Goal: Information Seeking & Learning: Find specific fact

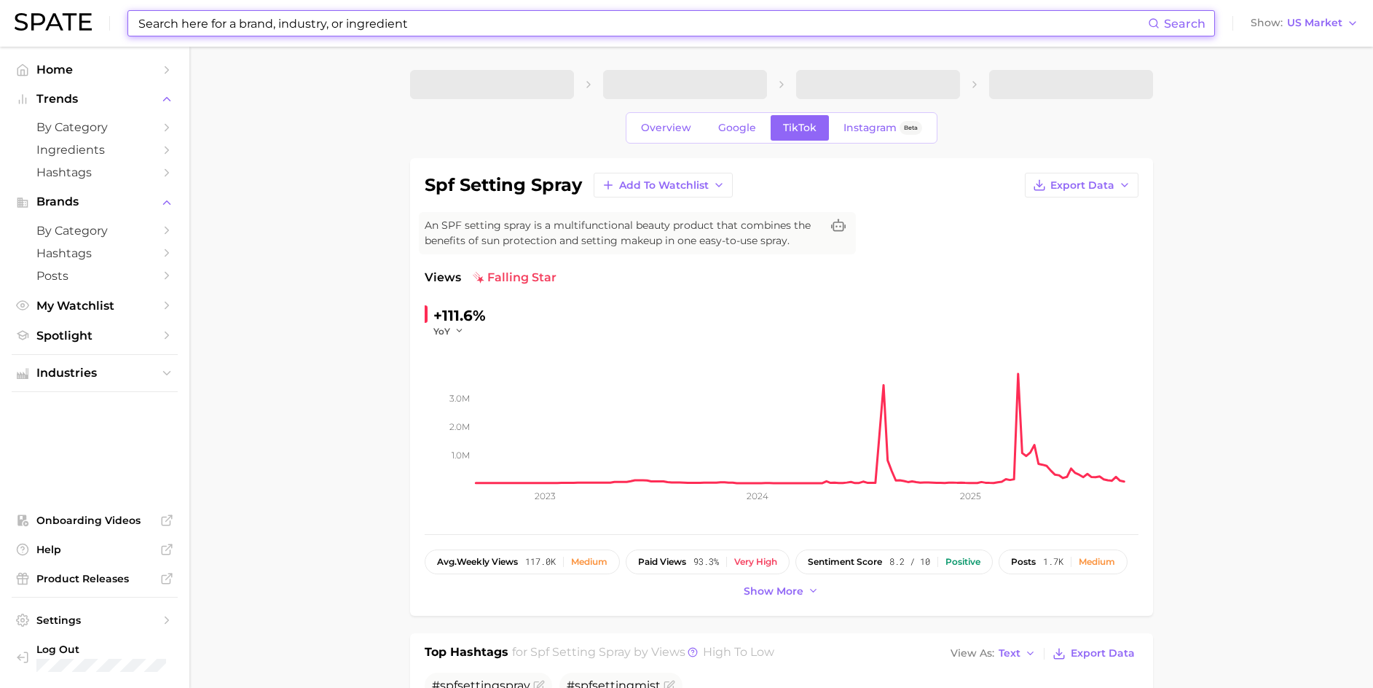
click at [283, 27] on input at bounding box center [642, 23] width 1011 height 25
paste input "skin milking"
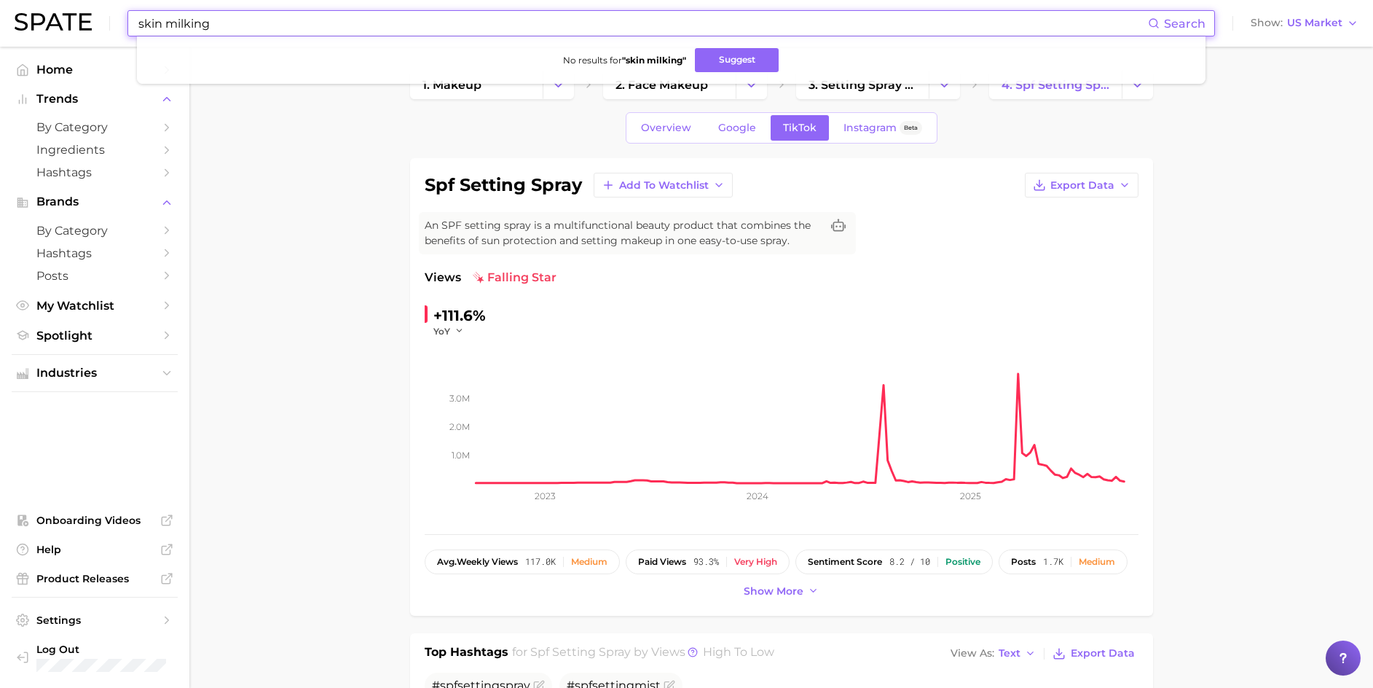
drag, startPoint x: 244, startPoint y: 25, endPoint x: -15, endPoint y: -30, distance: 264.3
click at [0, 0] on html "skin milking Search No results for " skin milking " Suggest Show US Market Home…" at bounding box center [686, 344] width 1373 height 688
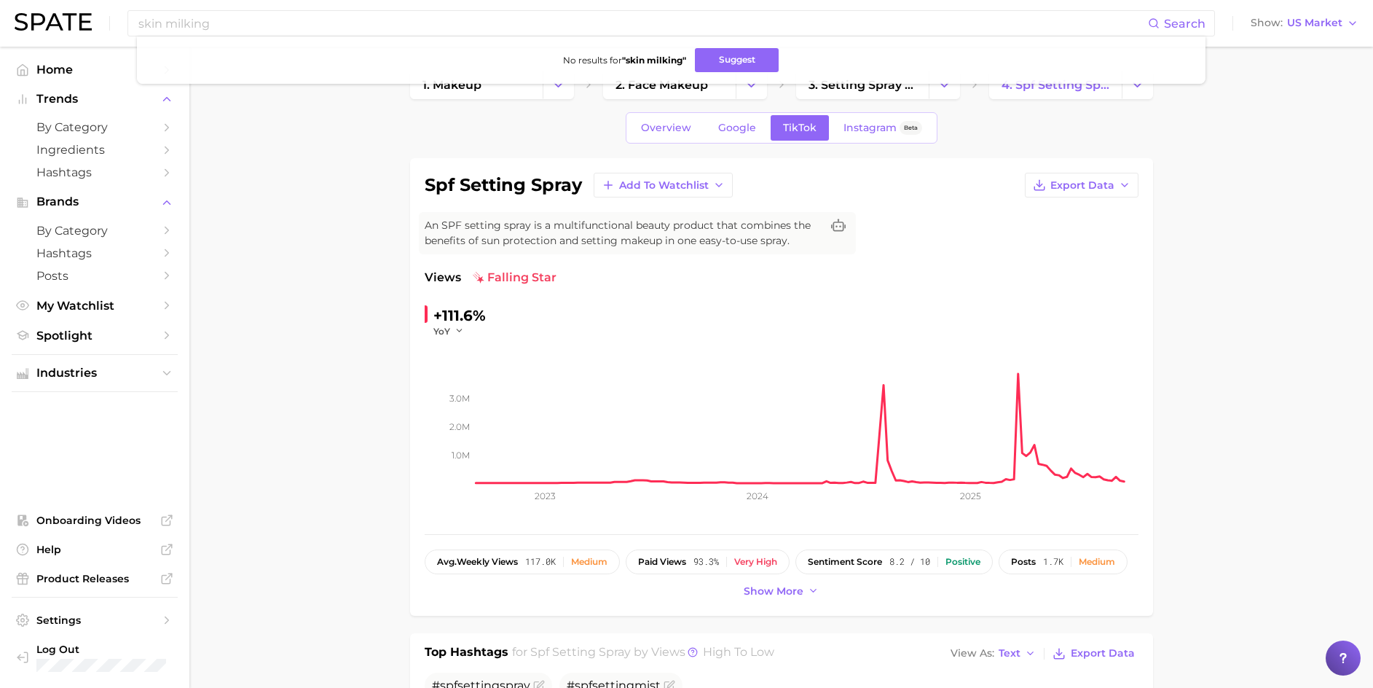
click at [465, 9] on div "skin milking Search No results for " skin milking " Suggest Show US Market" at bounding box center [687, 23] width 1344 height 47
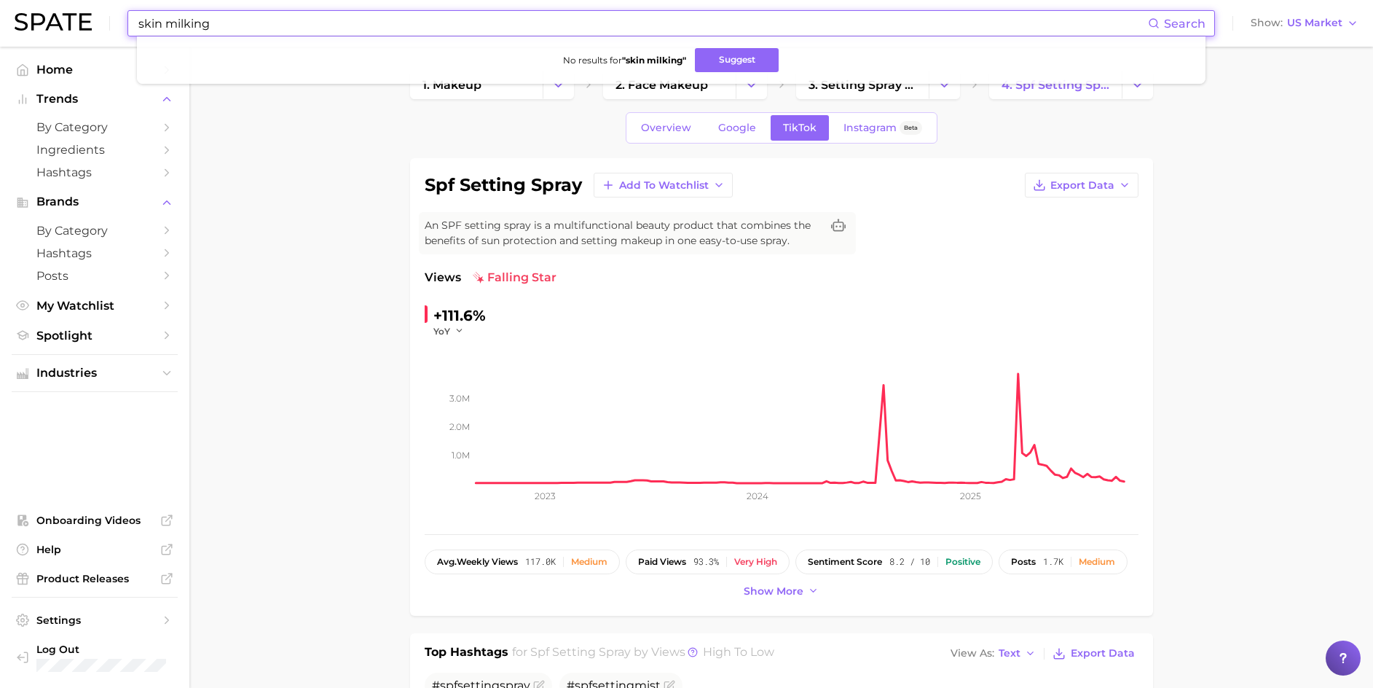
drag, startPoint x: 460, startPoint y: 17, endPoint x: 291, endPoint y: 6, distance: 169.4
click at [131, 0] on html "skin milking Search No results for " skin milking " Suggest Show US Market Home…" at bounding box center [686, 344] width 1373 height 688
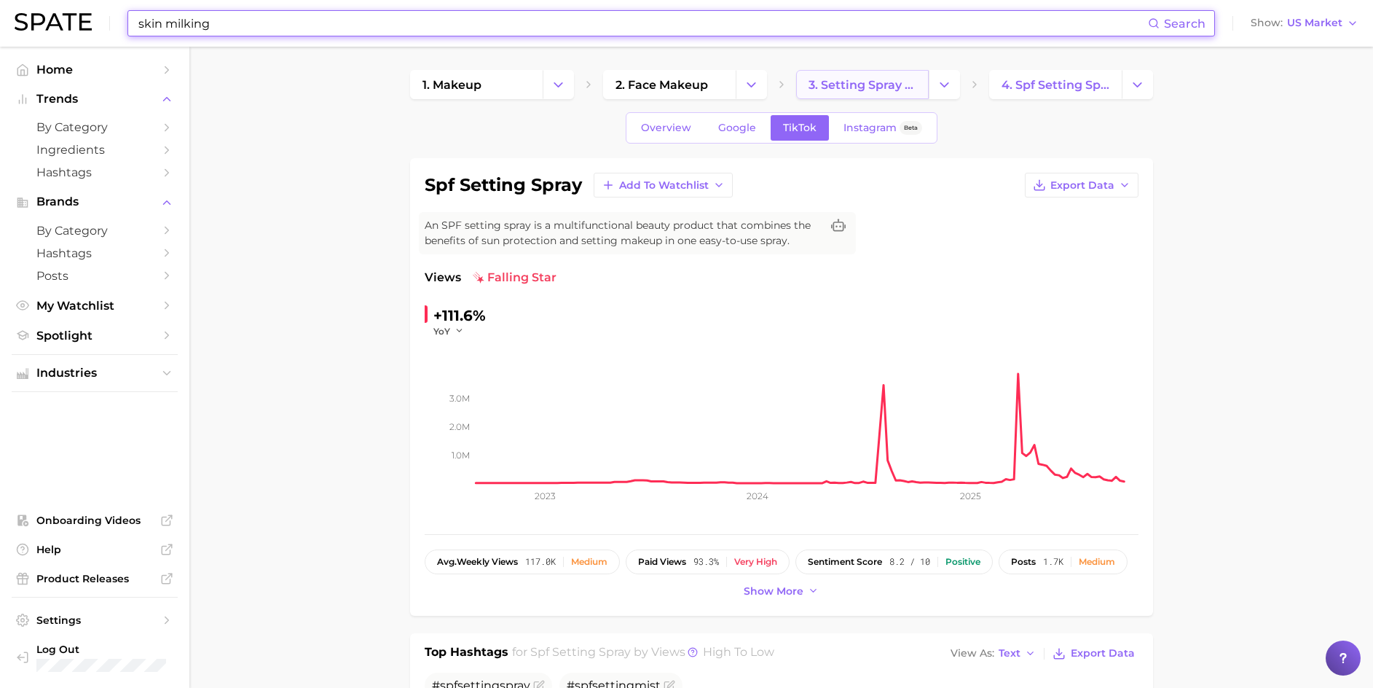
paste input "milky skincare"
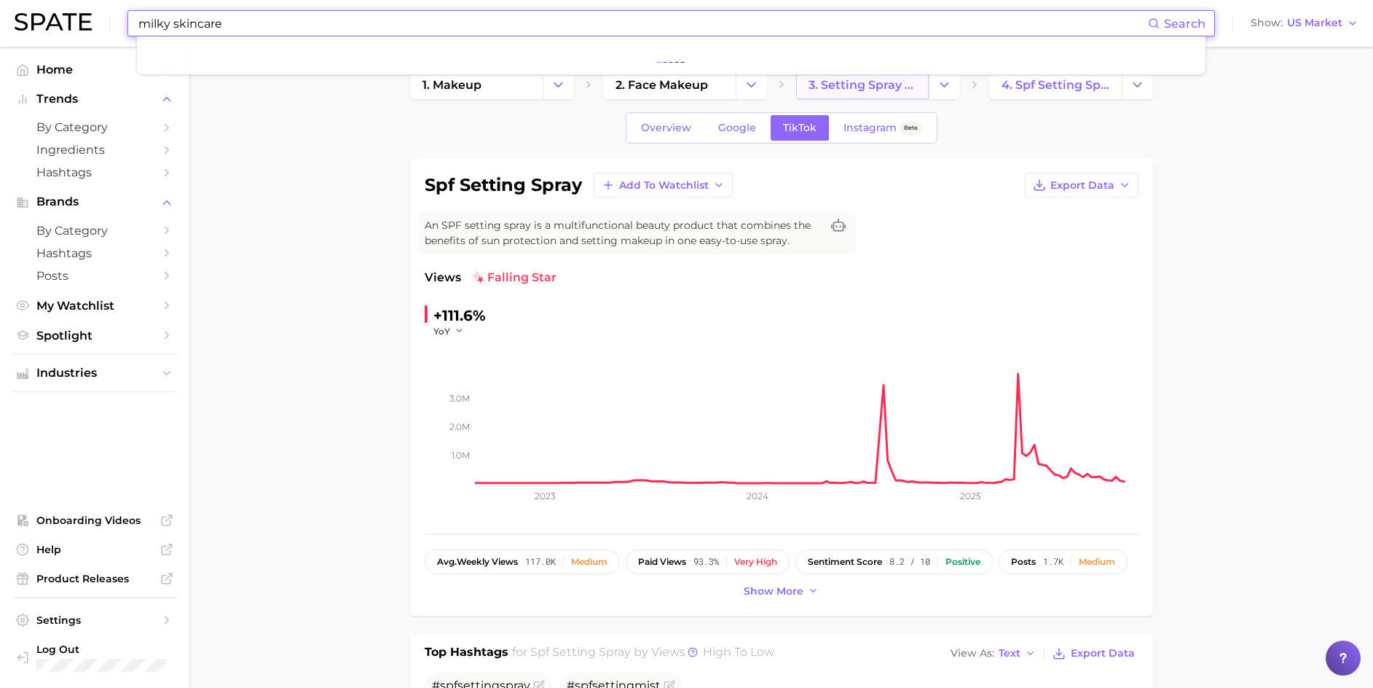
type input "milky skincare"
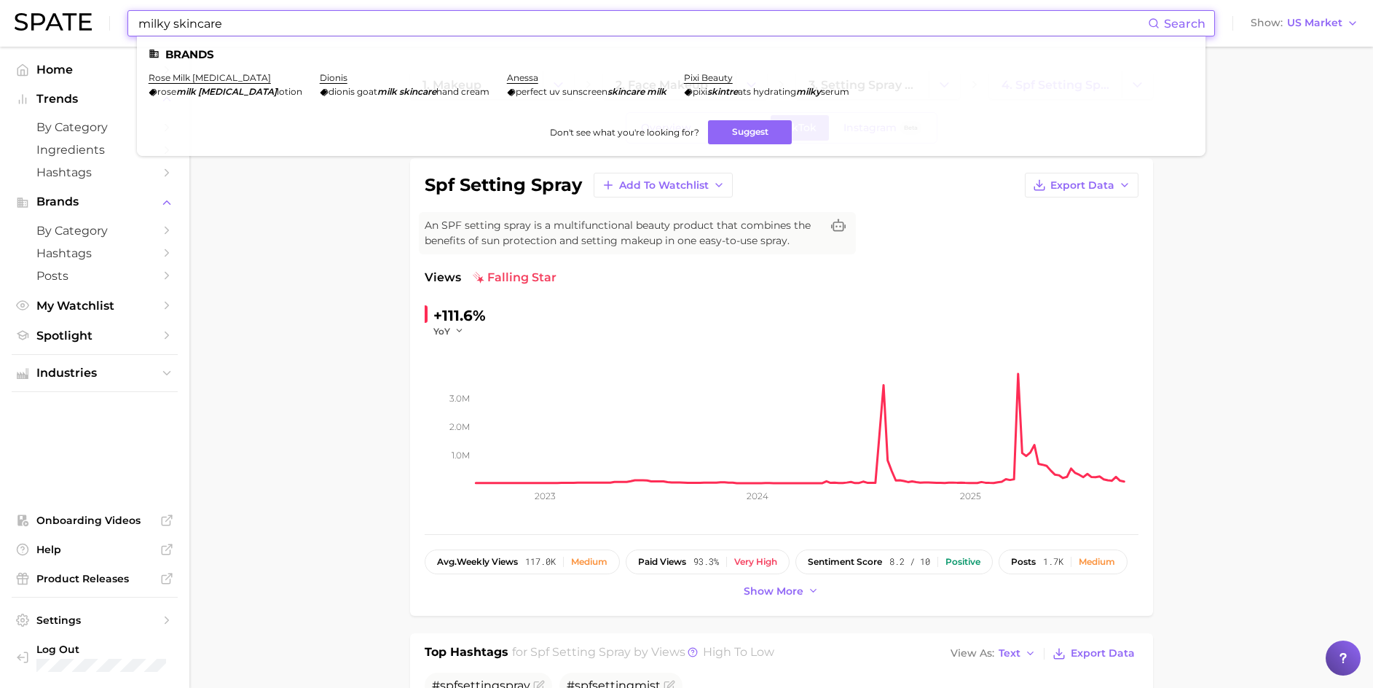
drag, startPoint x: 257, startPoint y: 19, endPoint x: 10, endPoint y: 8, distance: 247.2
click at [10, 8] on header "milky skincare Search Brands rose milk skin care rose milk skin care lotion dio…" at bounding box center [686, 23] width 1373 height 47
